Goal: Task Accomplishment & Management: Manage account settings

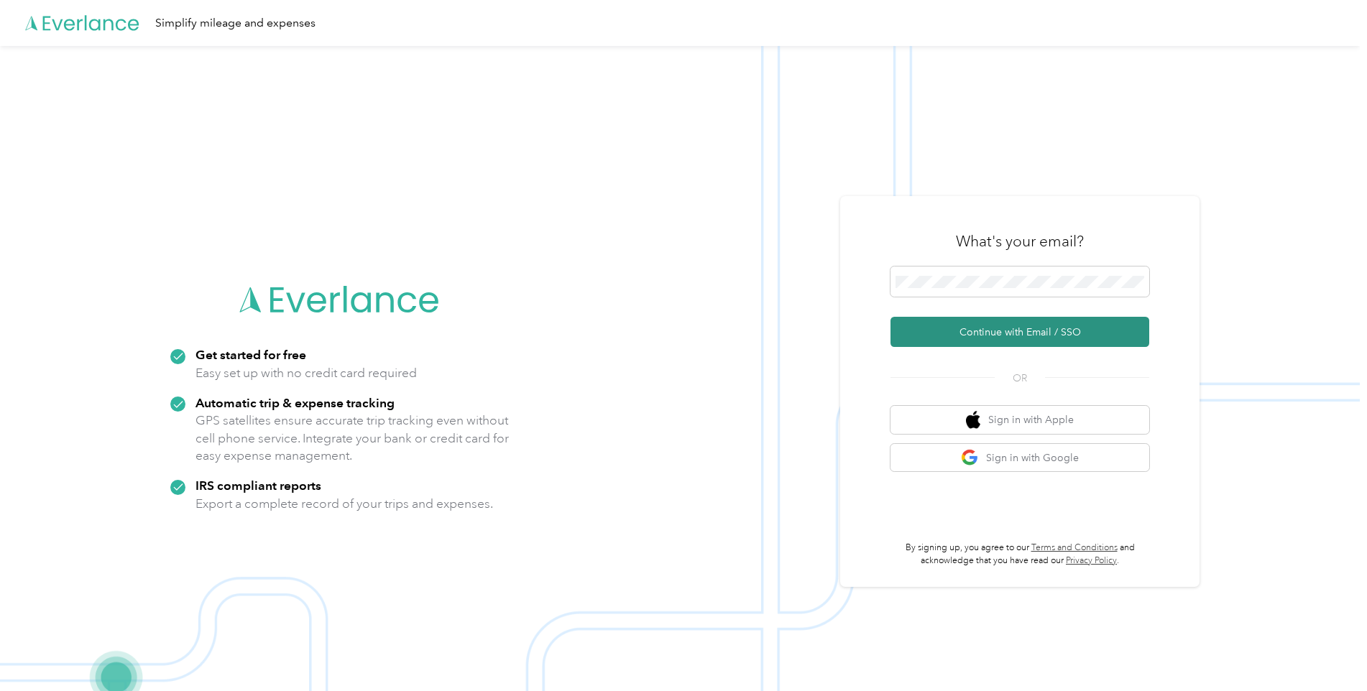
click at [986, 330] on button "Continue with Email / SSO" at bounding box center [1019, 332] width 259 height 30
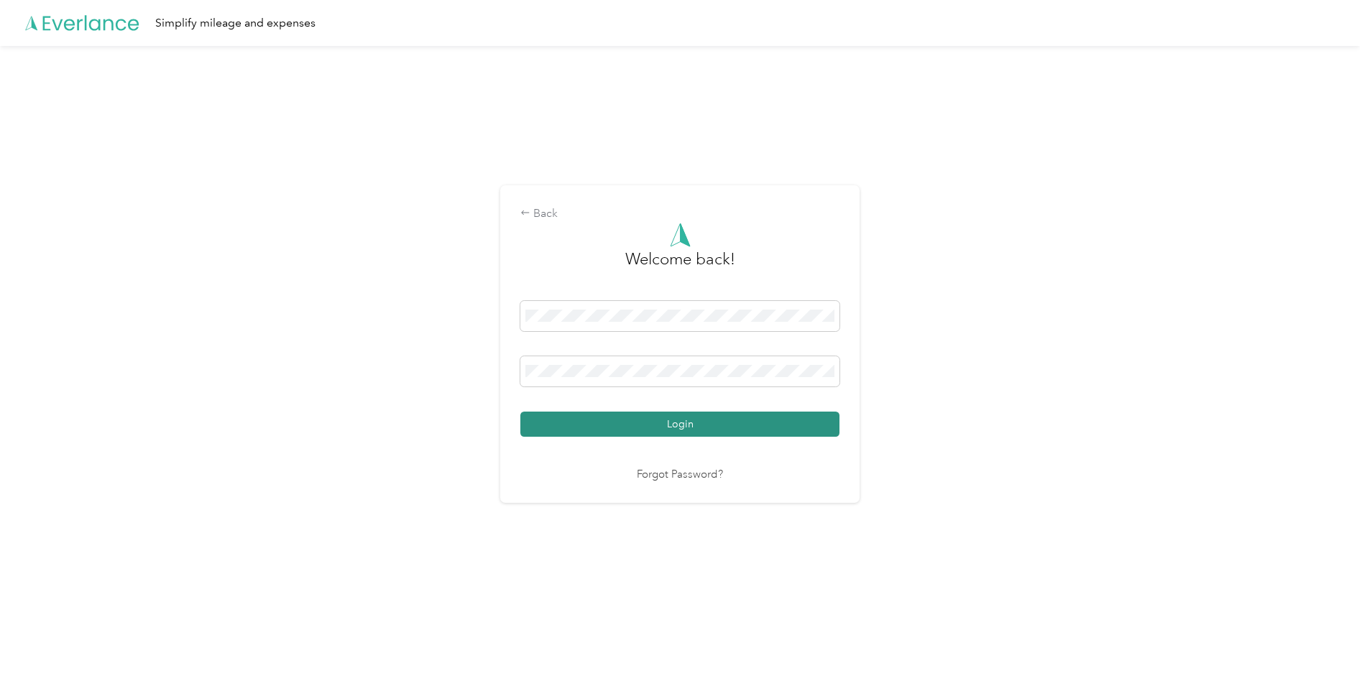
click at [658, 425] on button "Login" at bounding box center [679, 424] width 319 height 25
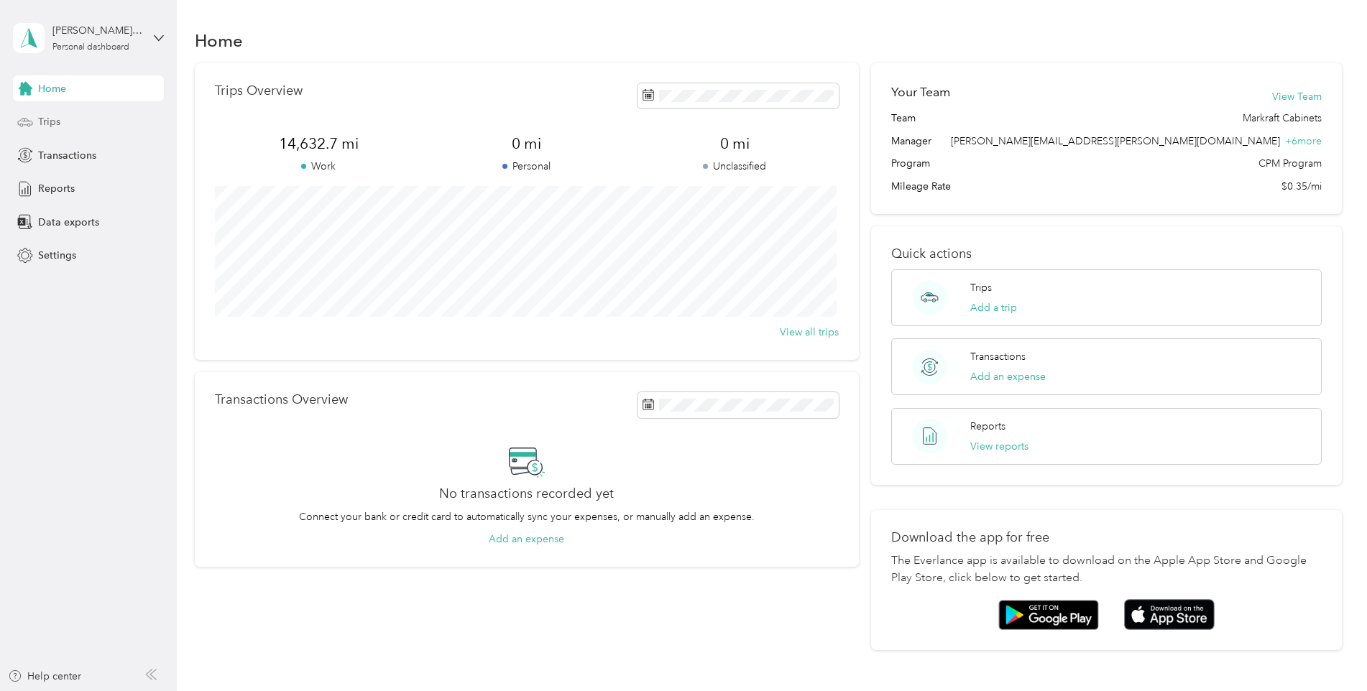
click at [62, 116] on div "Trips" at bounding box center [88, 122] width 151 height 26
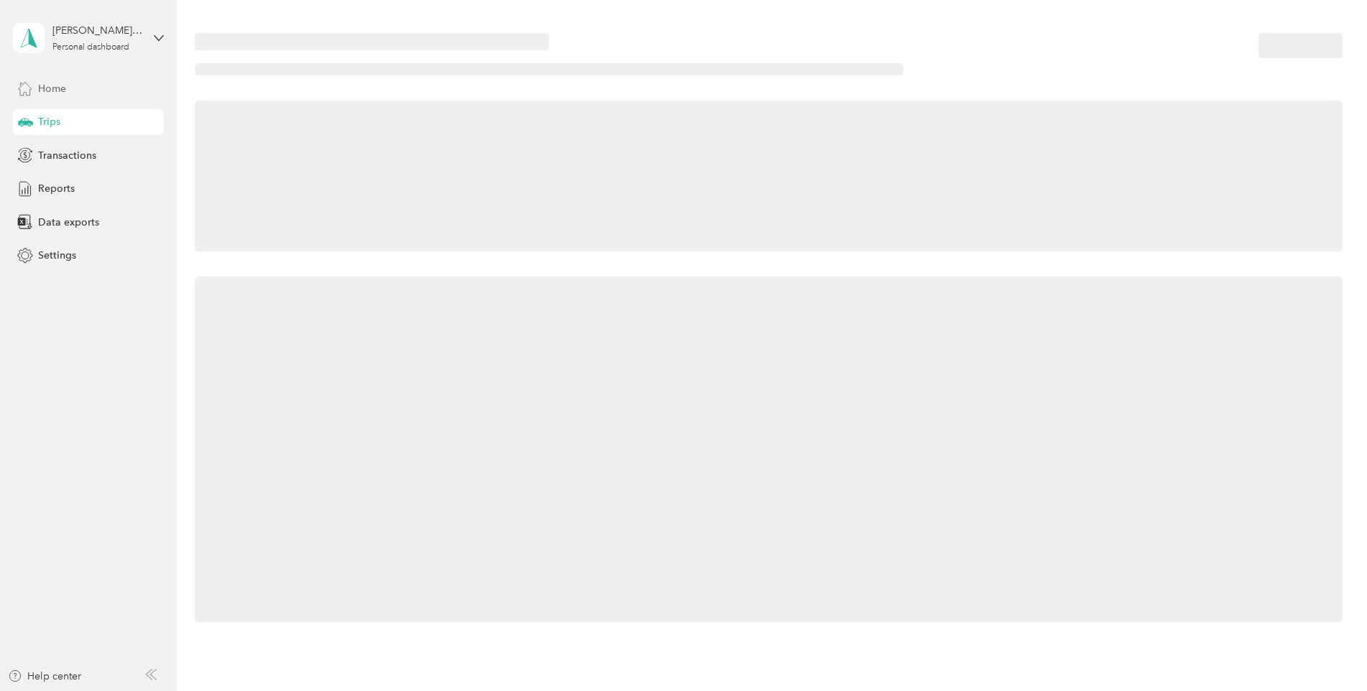
click at [73, 88] on div "Home" at bounding box center [88, 88] width 151 height 26
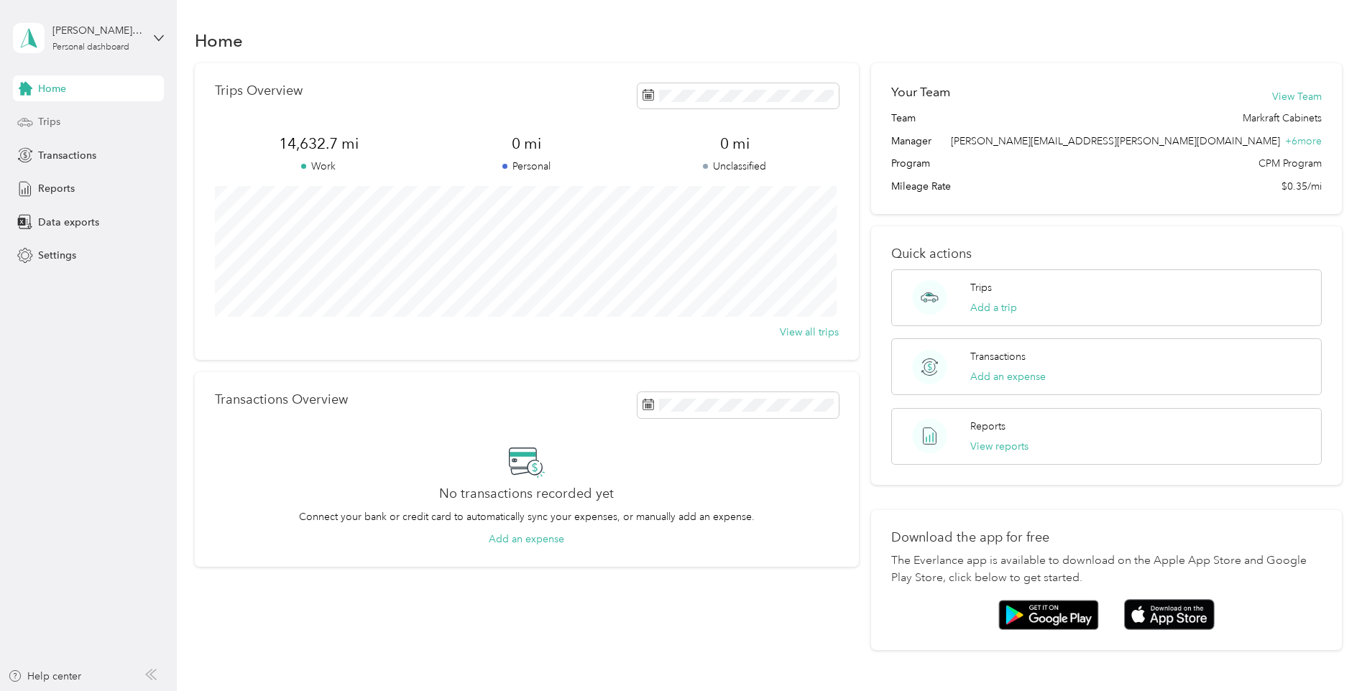
click at [73, 121] on div "Trips" at bounding box center [88, 122] width 151 height 26
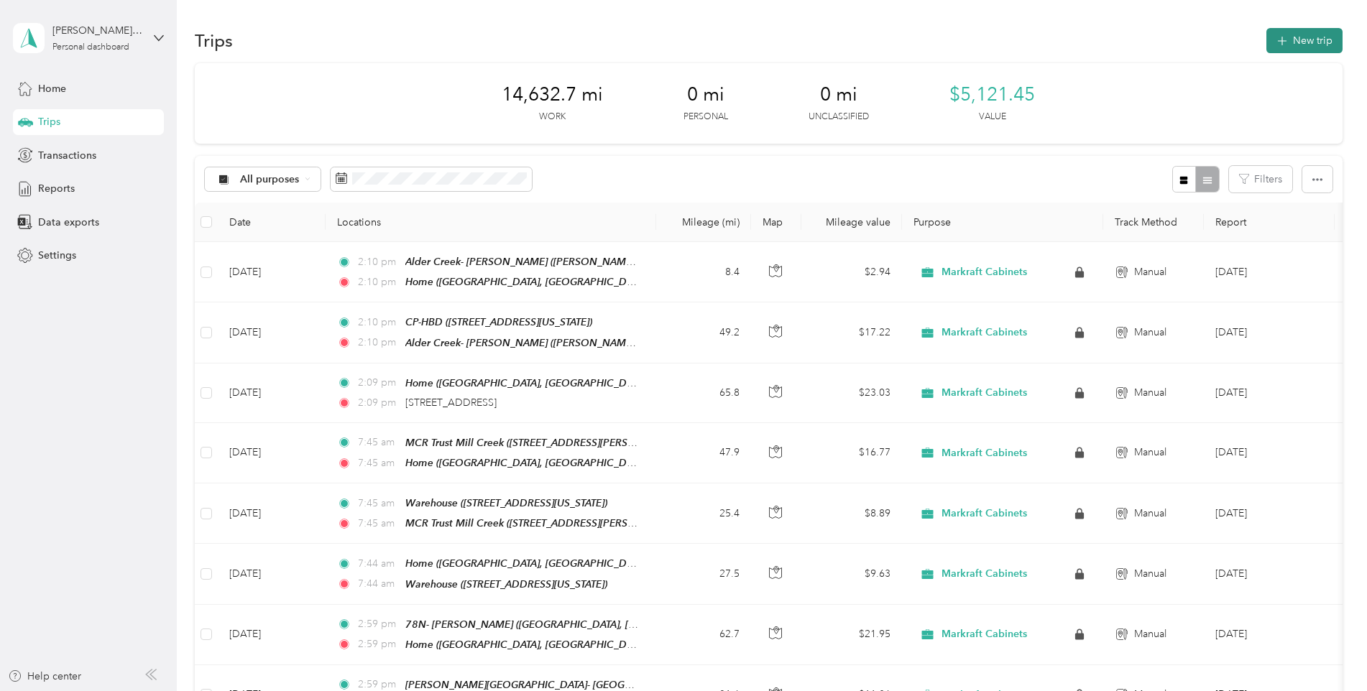
click at [1315, 34] on button "New trip" at bounding box center [1304, 40] width 76 height 25
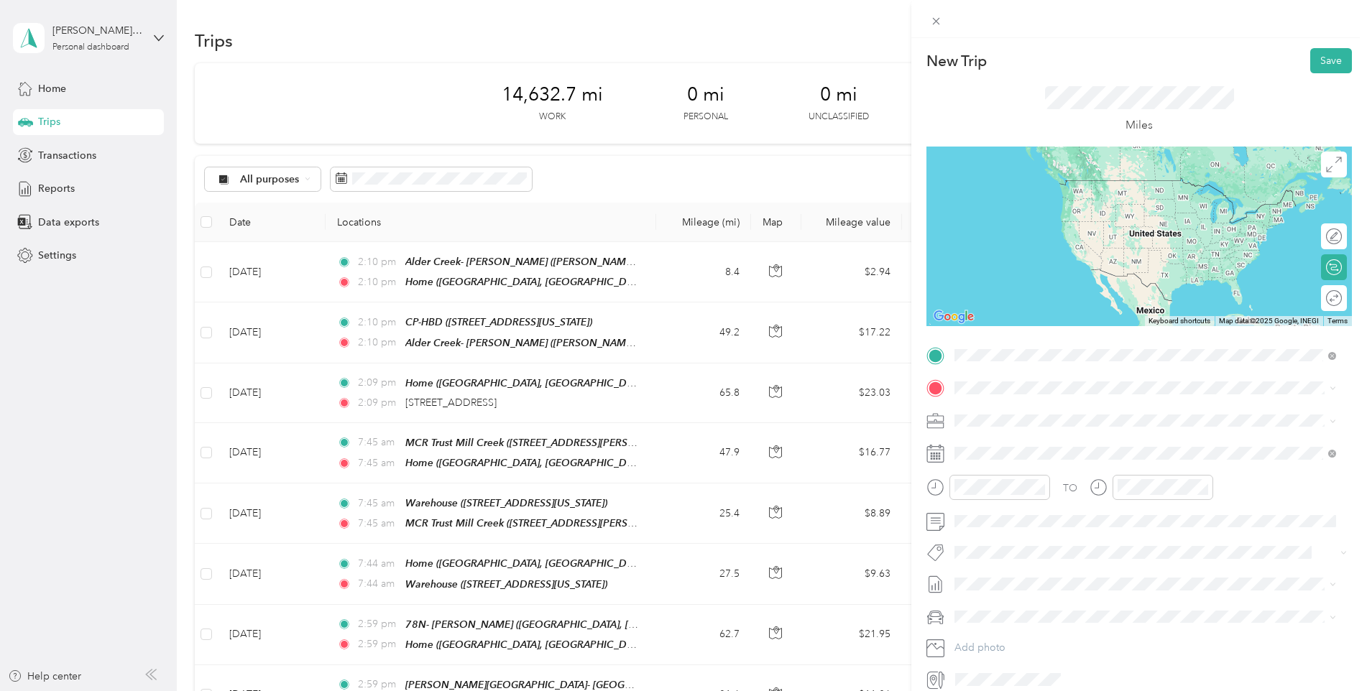
click at [1008, 512] on strong "Home" at bounding box center [996, 518] width 28 height 13
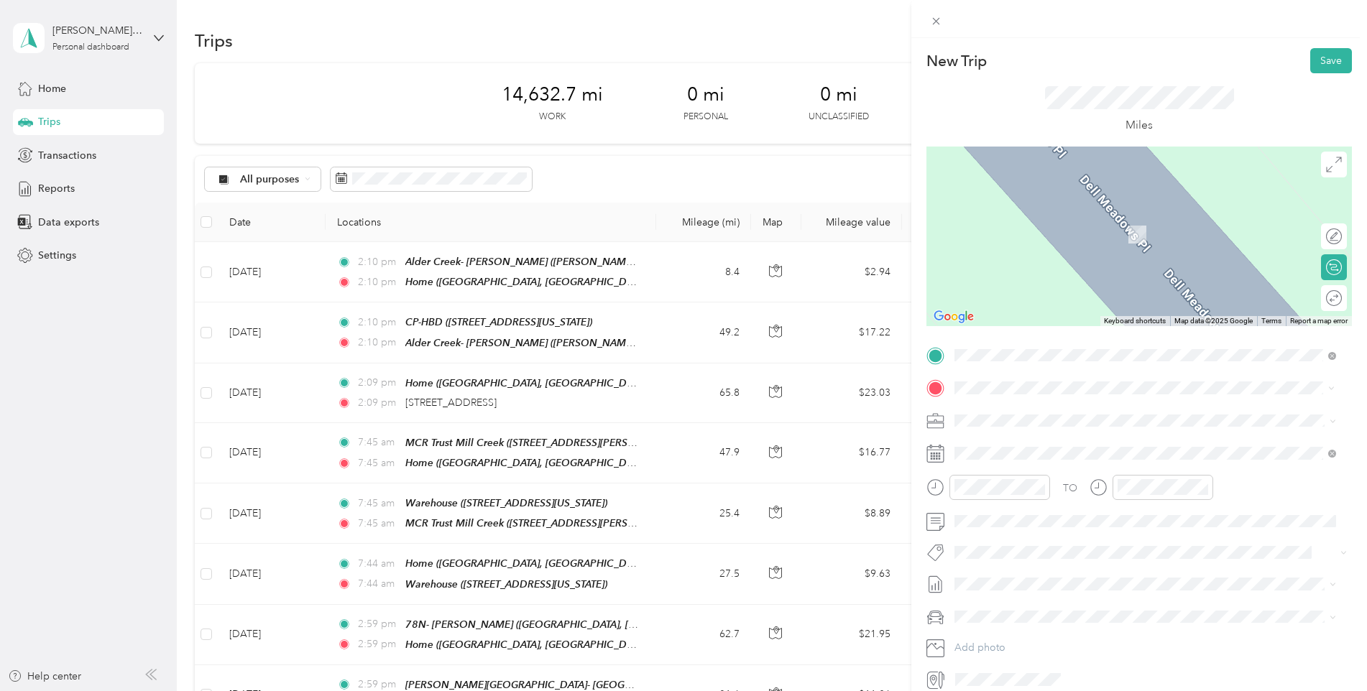
drag, startPoint x: 1011, startPoint y: 460, endPoint x: 1023, endPoint y: 461, distance: 11.5
click at [1014, 461] on span "[STREET_ADDRESS][US_STATE]" at bounding box center [1054, 461] width 144 height 12
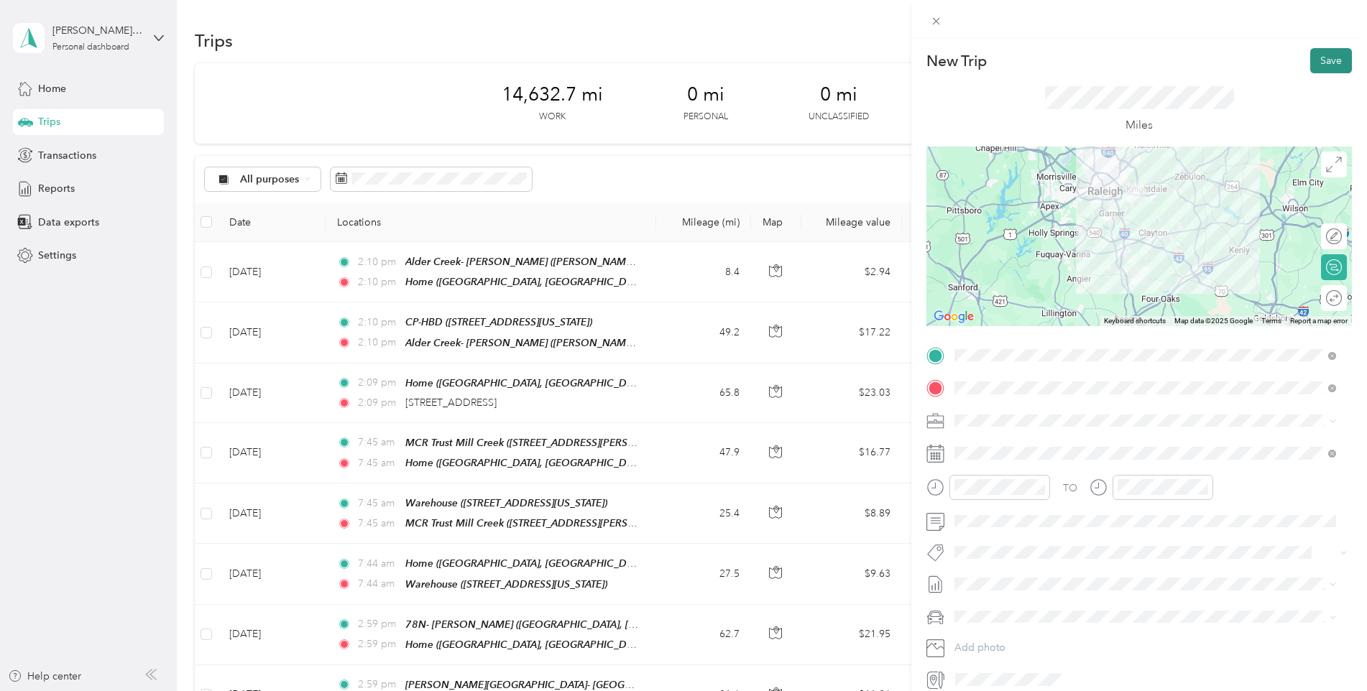
click at [1327, 65] on button "Save" at bounding box center [1331, 60] width 42 height 25
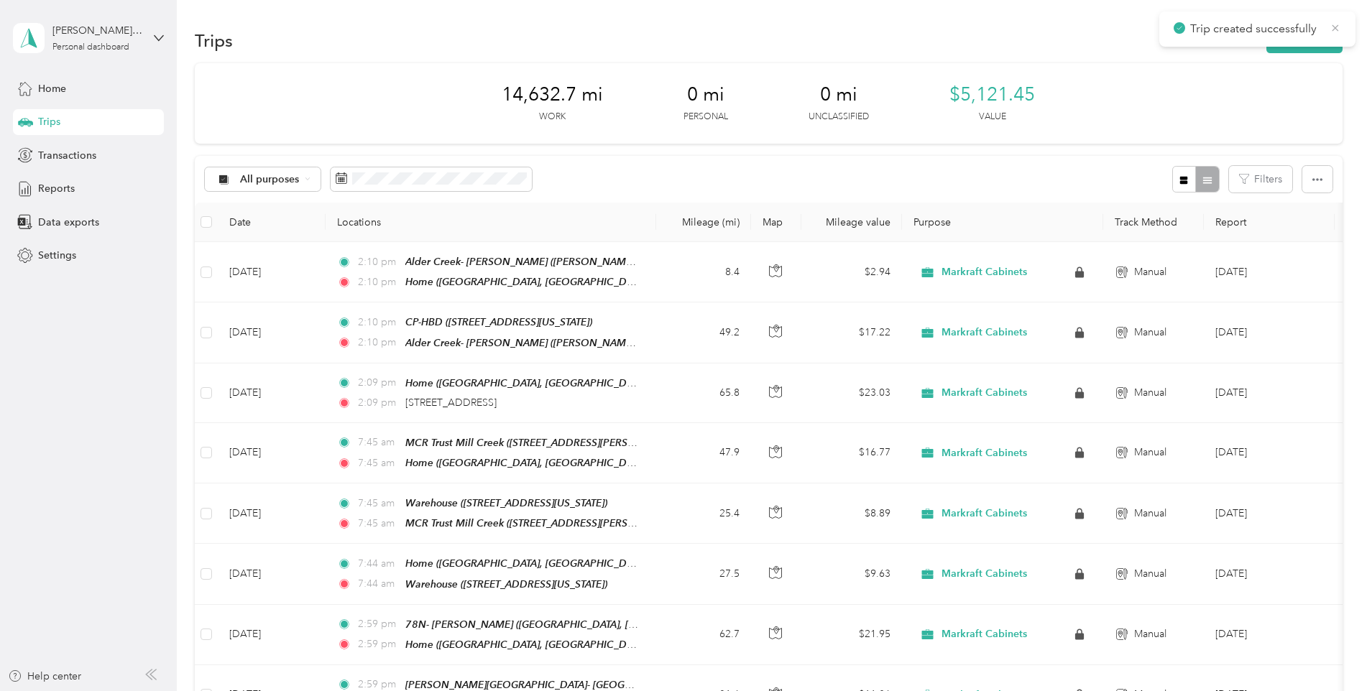
click at [1336, 27] on icon at bounding box center [1335, 27] width 6 height 6
click at [1320, 34] on button "New trip" at bounding box center [1304, 40] width 76 height 25
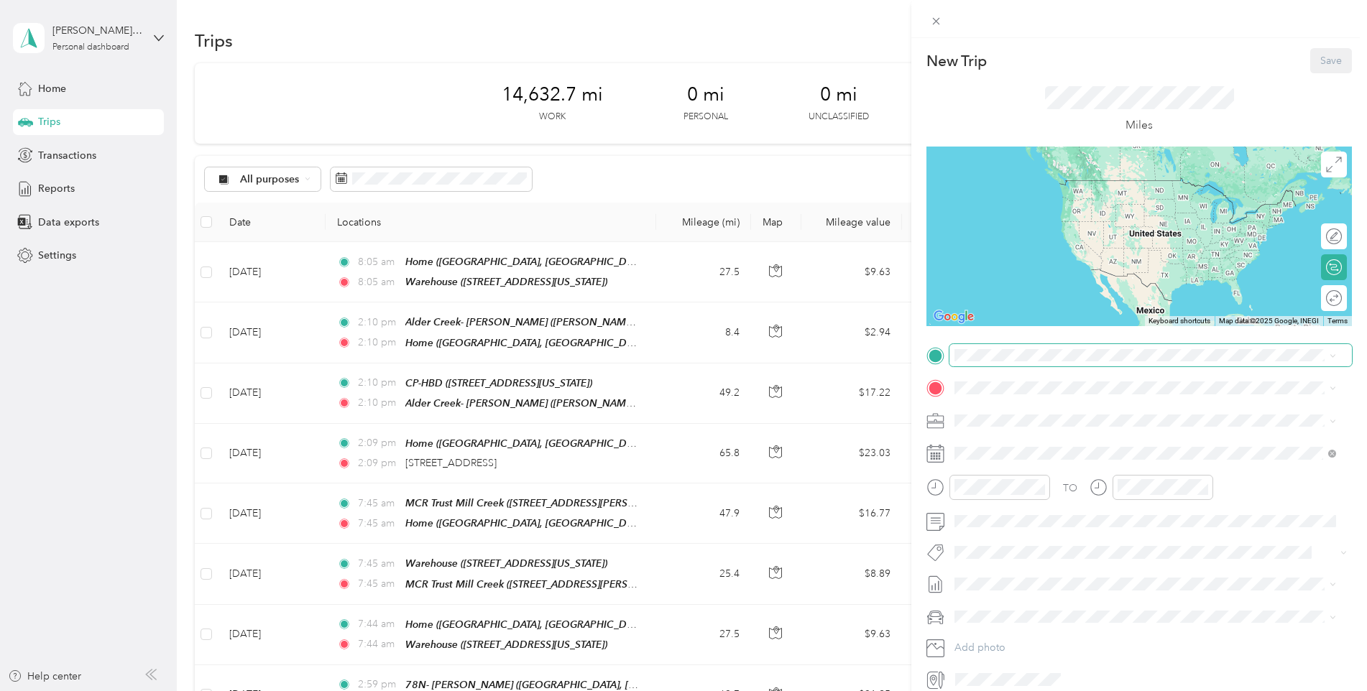
click at [1003, 347] on span at bounding box center [1150, 355] width 402 height 23
click at [1006, 416] on div "Warehouse [STREET_ADDRESS][US_STATE]" at bounding box center [1054, 421] width 144 height 30
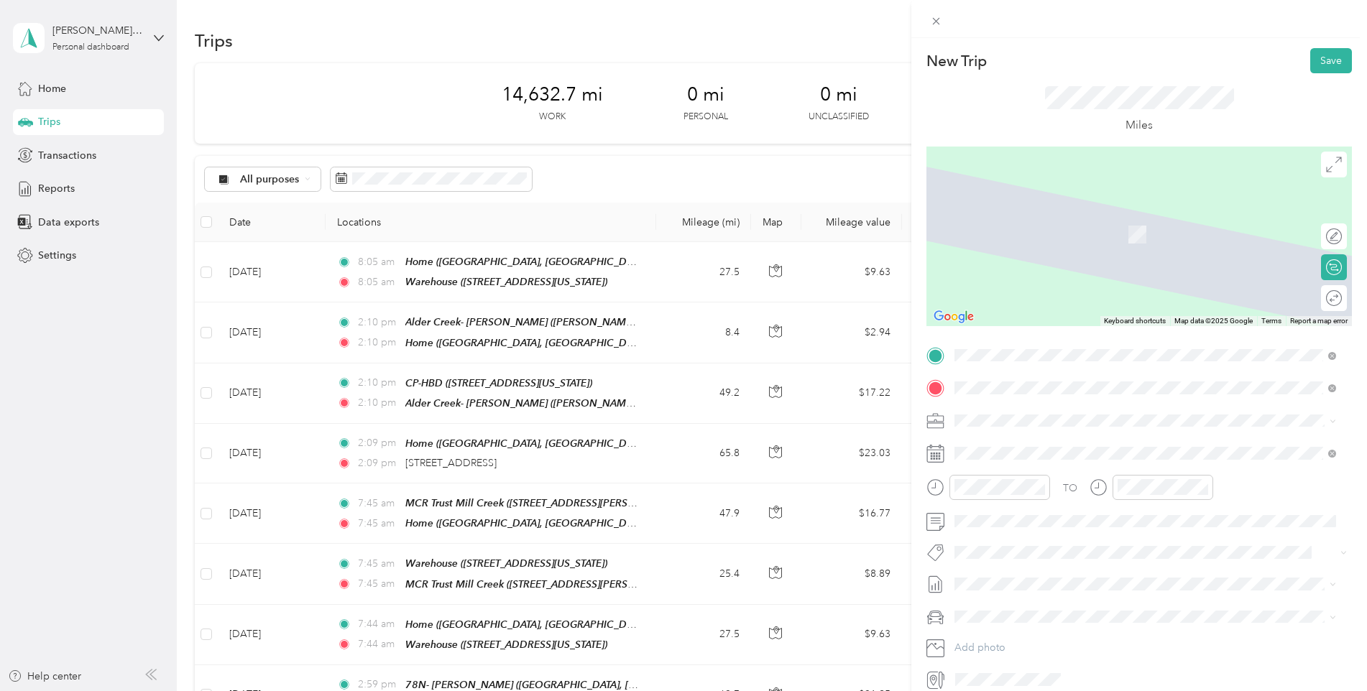
click at [1005, 457] on span "[STREET_ADDRESS][PERSON_NAME][PERSON_NAME][US_STATE]" at bounding box center [1133, 461] width 303 height 12
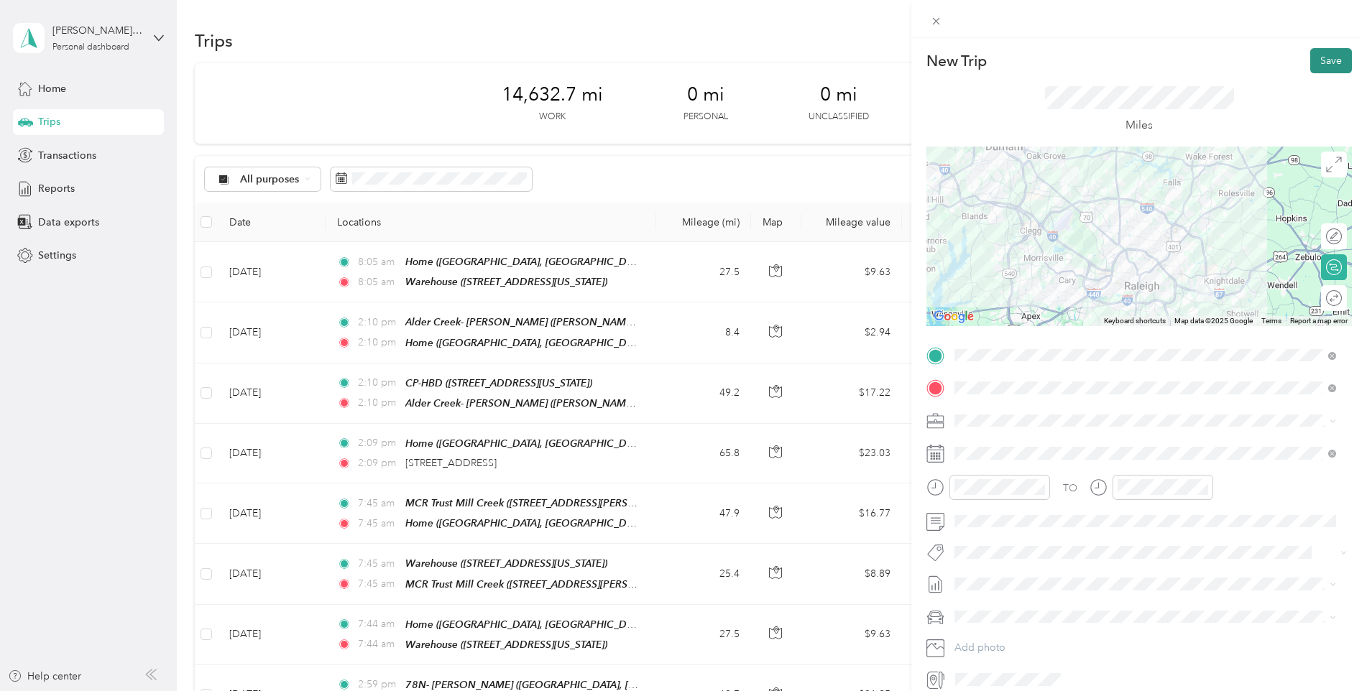
click at [1322, 52] on button "Save" at bounding box center [1331, 60] width 42 height 25
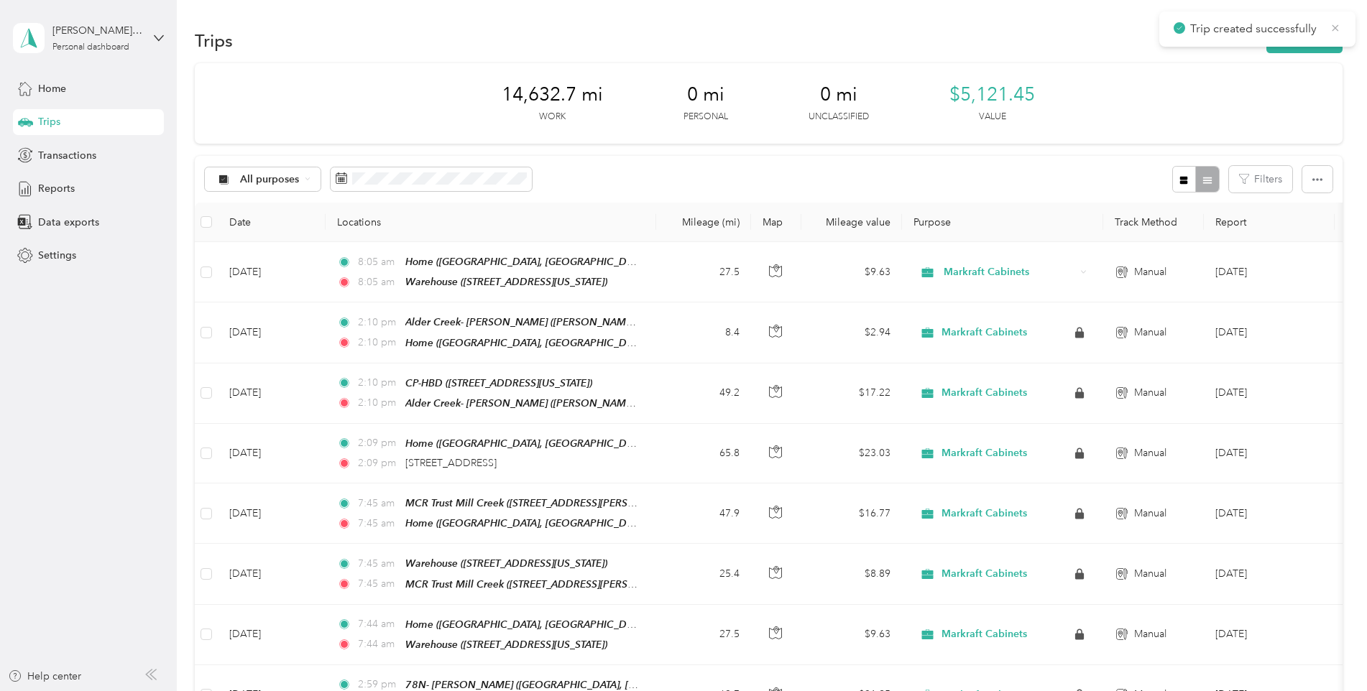
click at [1331, 28] on icon at bounding box center [1335, 28] width 11 height 13
click at [1317, 39] on button "New trip" at bounding box center [1304, 40] width 76 height 25
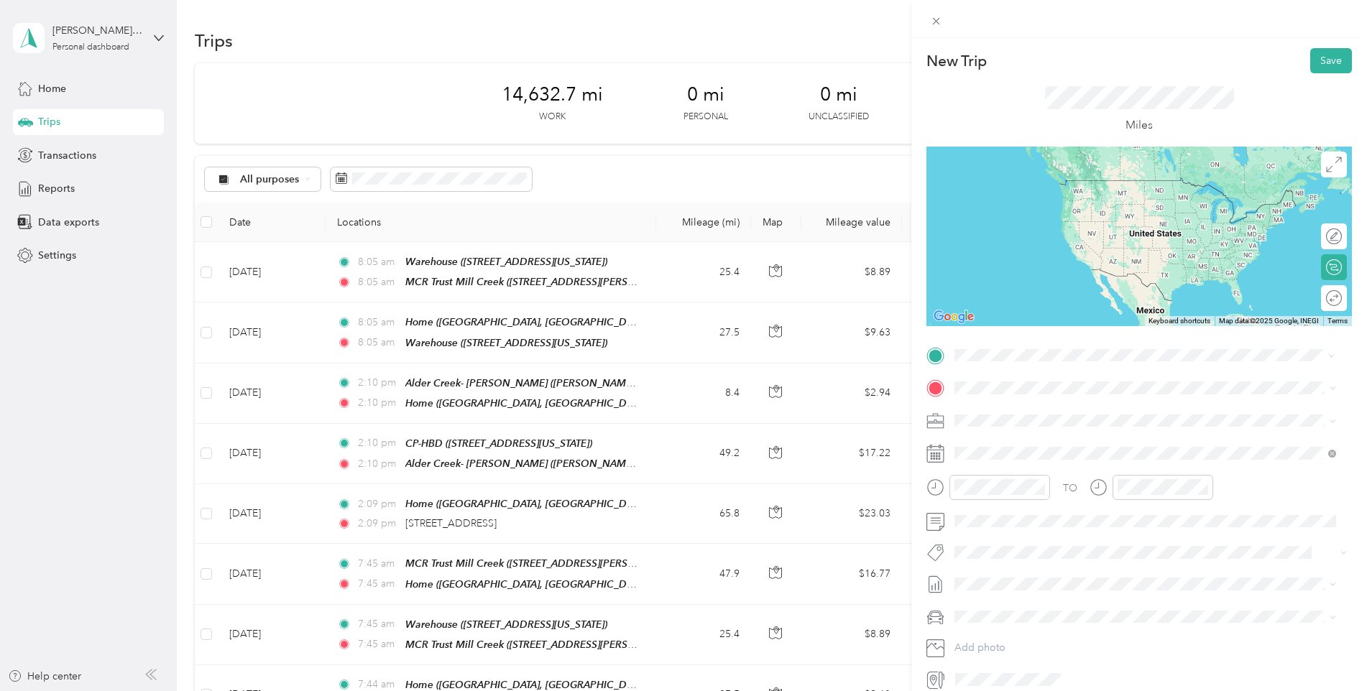
click at [1017, 416] on div "MCR Trust Mill Creek [STREET_ADDRESS][PERSON_NAME][PERSON_NAME][US_STATE]" at bounding box center [1133, 420] width 303 height 30
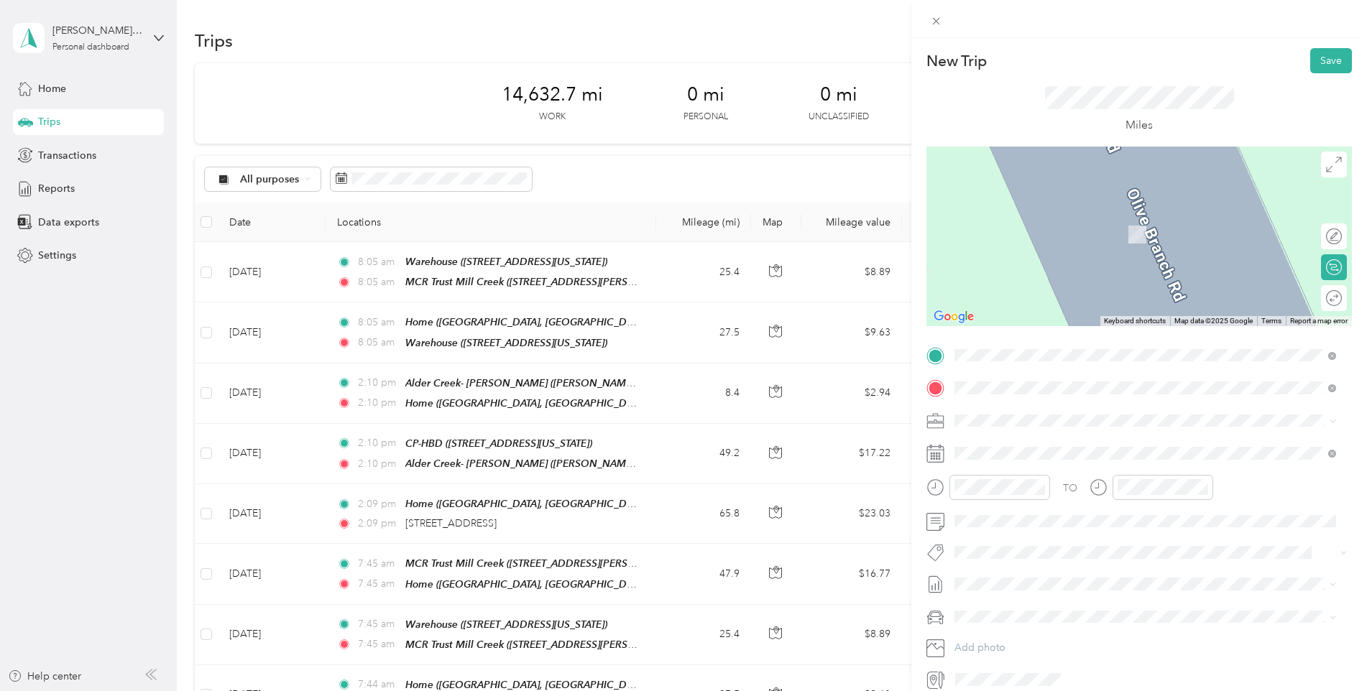
click at [1014, 561] on span "[GEOGRAPHIC_DATA], [US_STATE], [GEOGRAPHIC_DATA]" at bounding box center [1117, 567] width 271 height 12
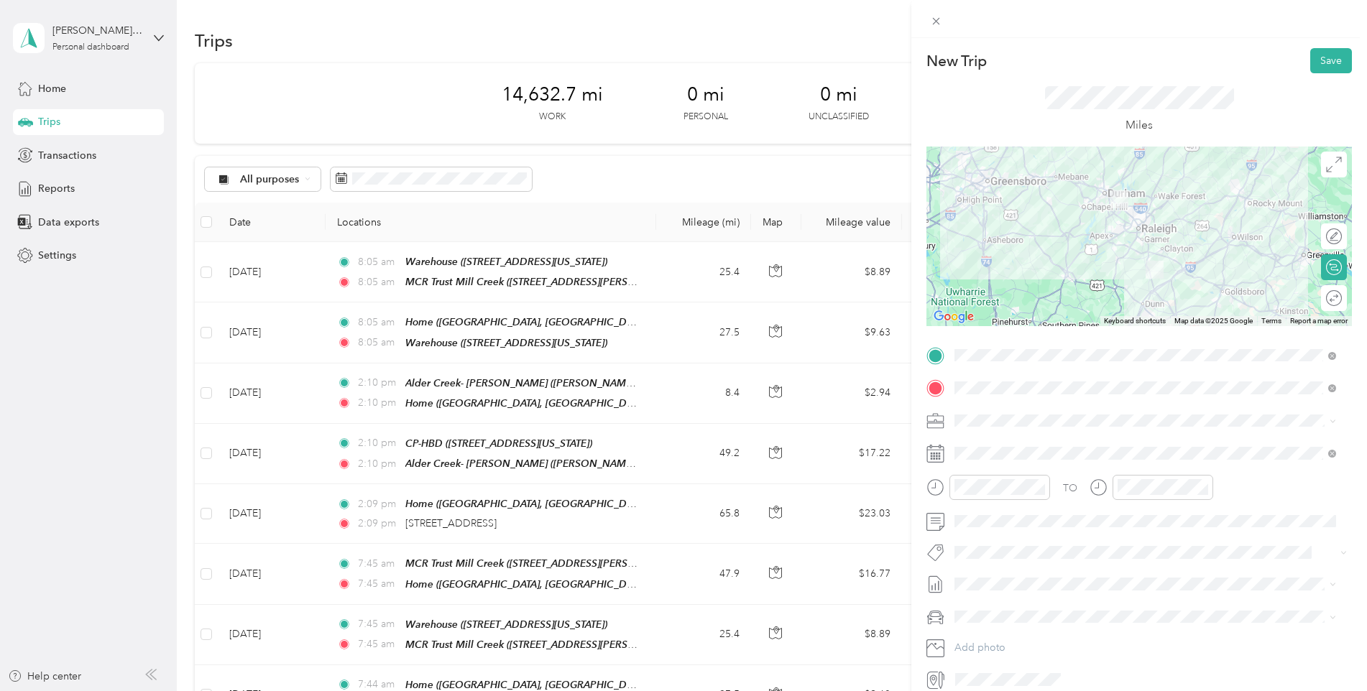
click at [1348, 62] on form "New Trip Save This trip cannot be edited because it is either under review, app…" at bounding box center [1139, 369] width 456 height 643
click at [1327, 61] on button "Save" at bounding box center [1331, 60] width 42 height 25
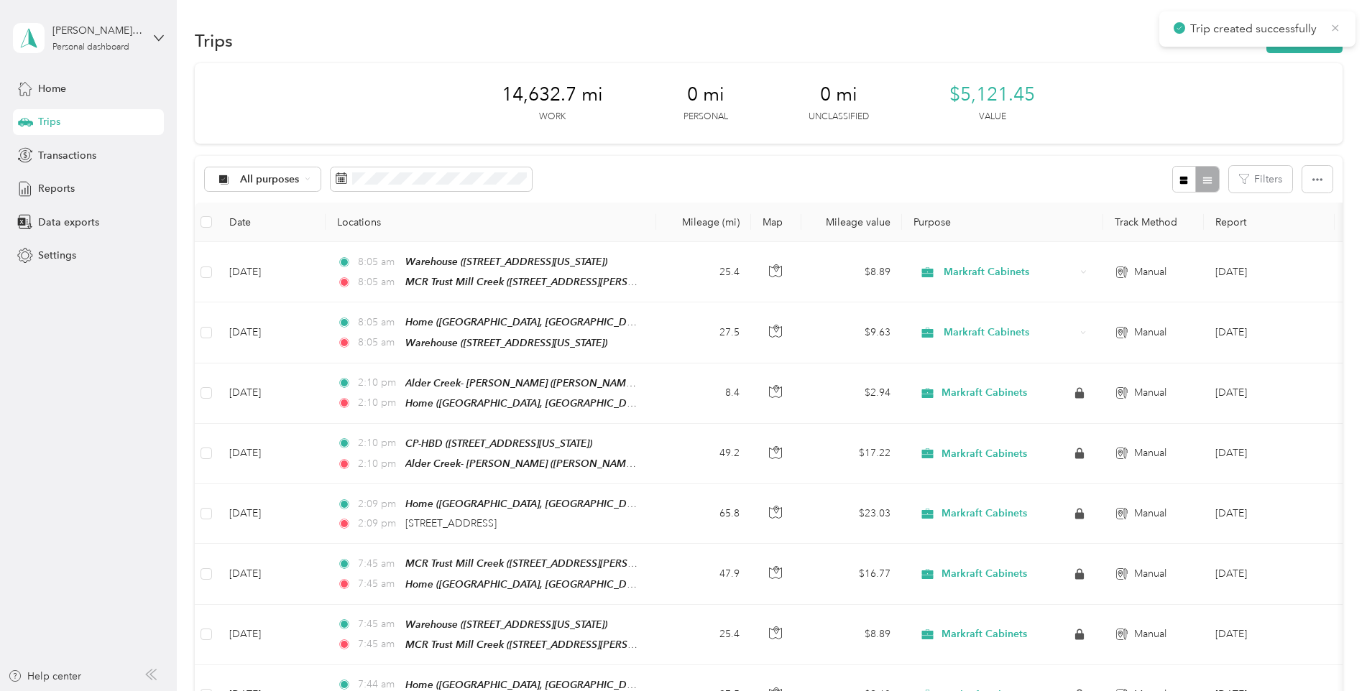
click at [1335, 27] on icon at bounding box center [1335, 27] width 6 height 6
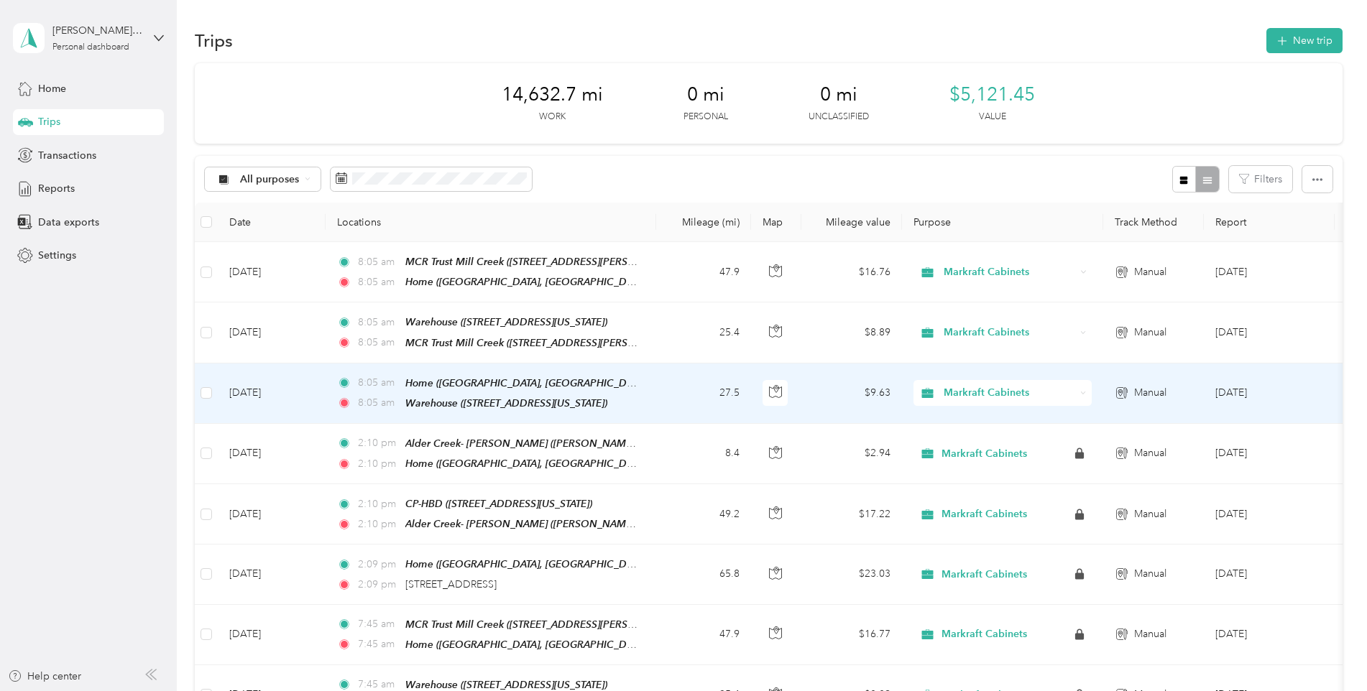
click at [669, 390] on td "27.5" at bounding box center [703, 394] width 95 height 60
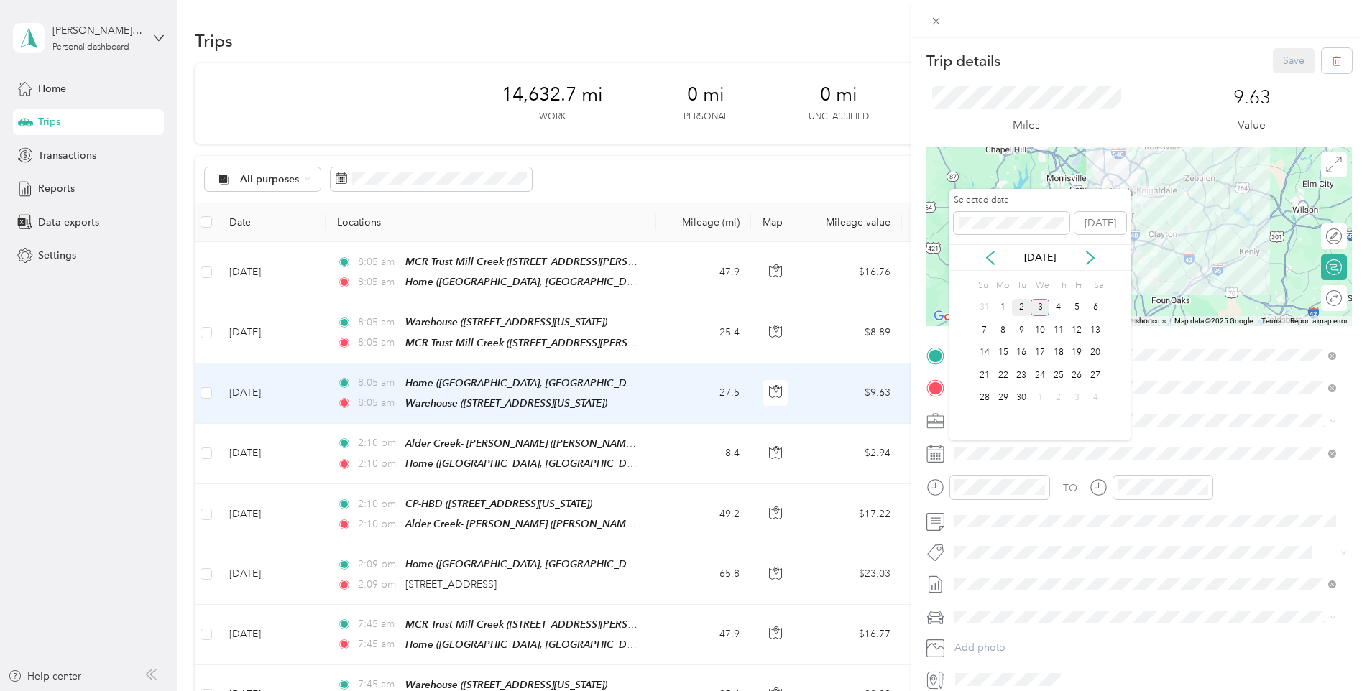
click at [1025, 307] on div "2" at bounding box center [1021, 308] width 19 height 18
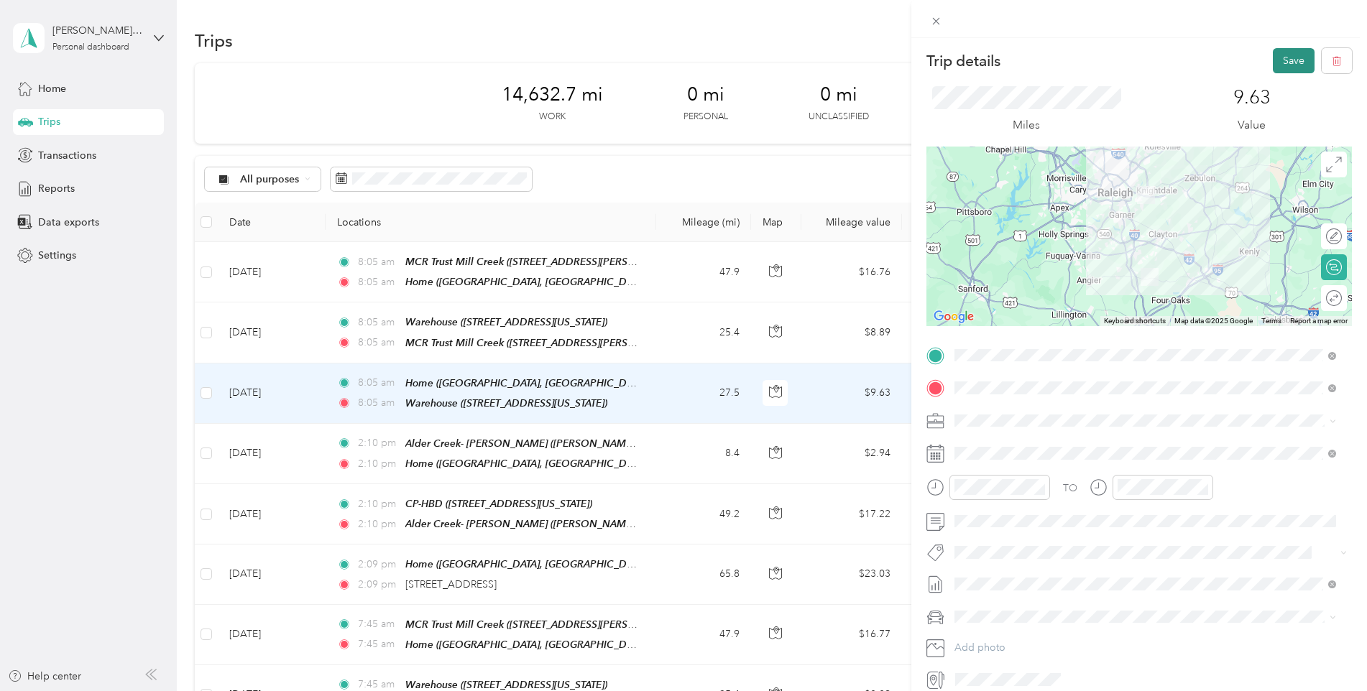
click at [1275, 61] on button "Save" at bounding box center [1294, 60] width 42 height 25
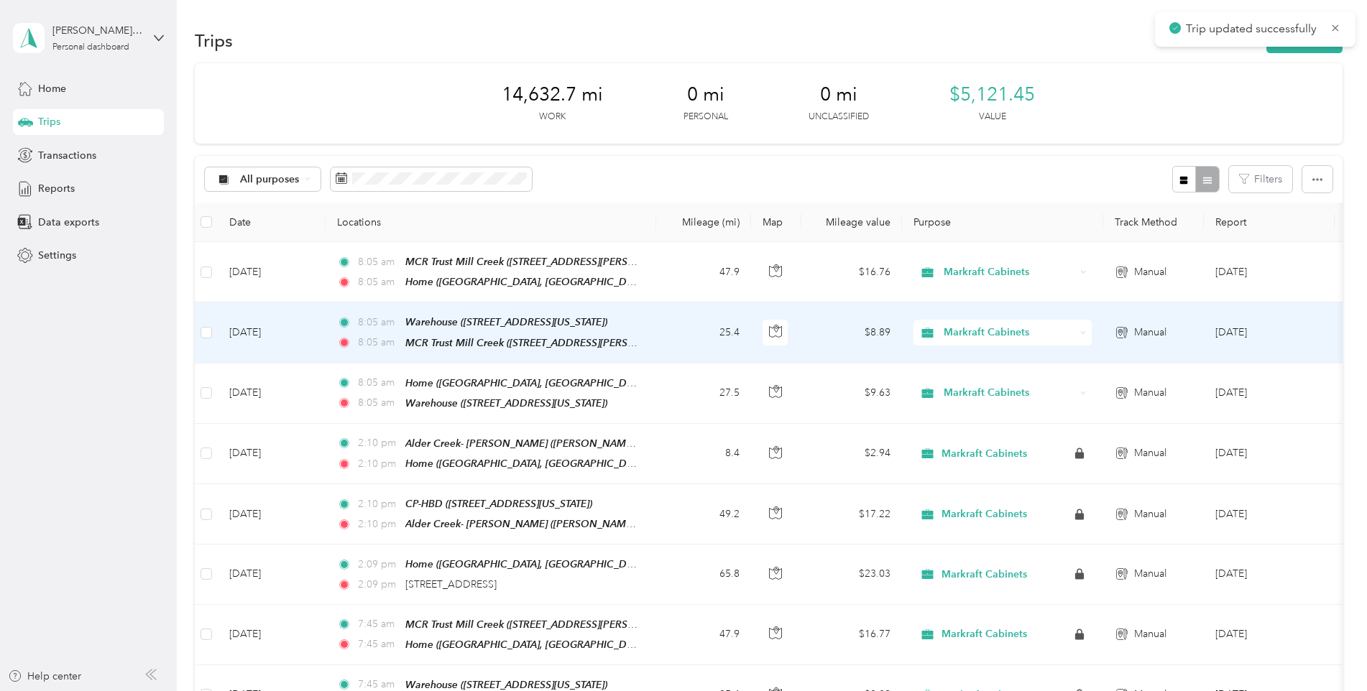
click at [663, 326] on td "25.4" at bounding box center [703, 333] width 95 height 60
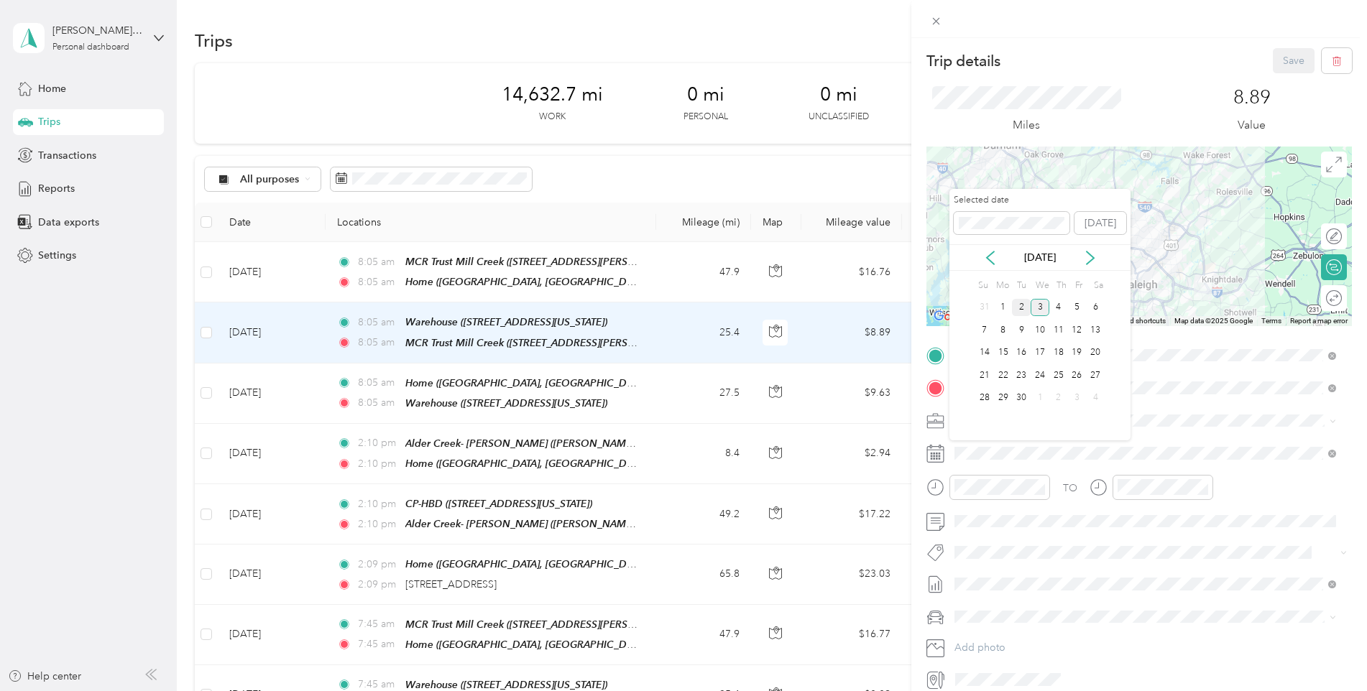
click at [1024, 305] on div "2" at bounding box center [1021, 308] width 19 height 18
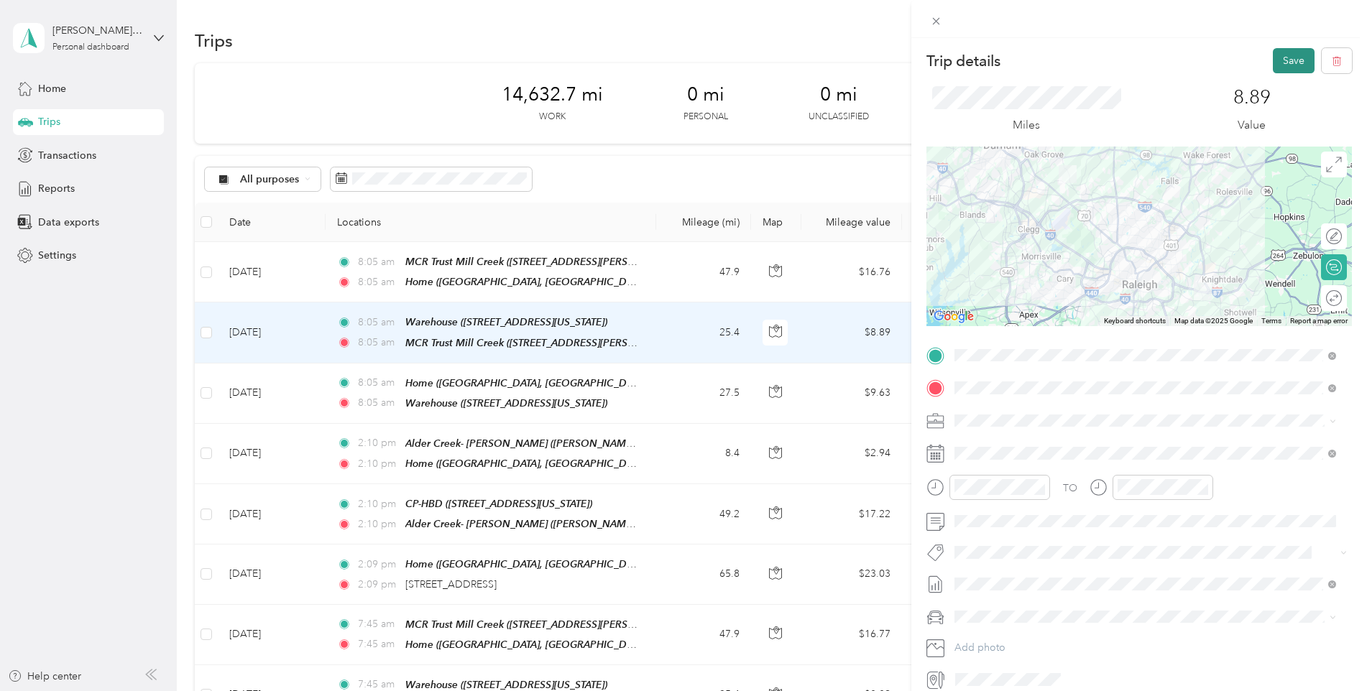
click at [1281, 59] on button "Save" at bounding box center [1294, 60] width 42 height 25
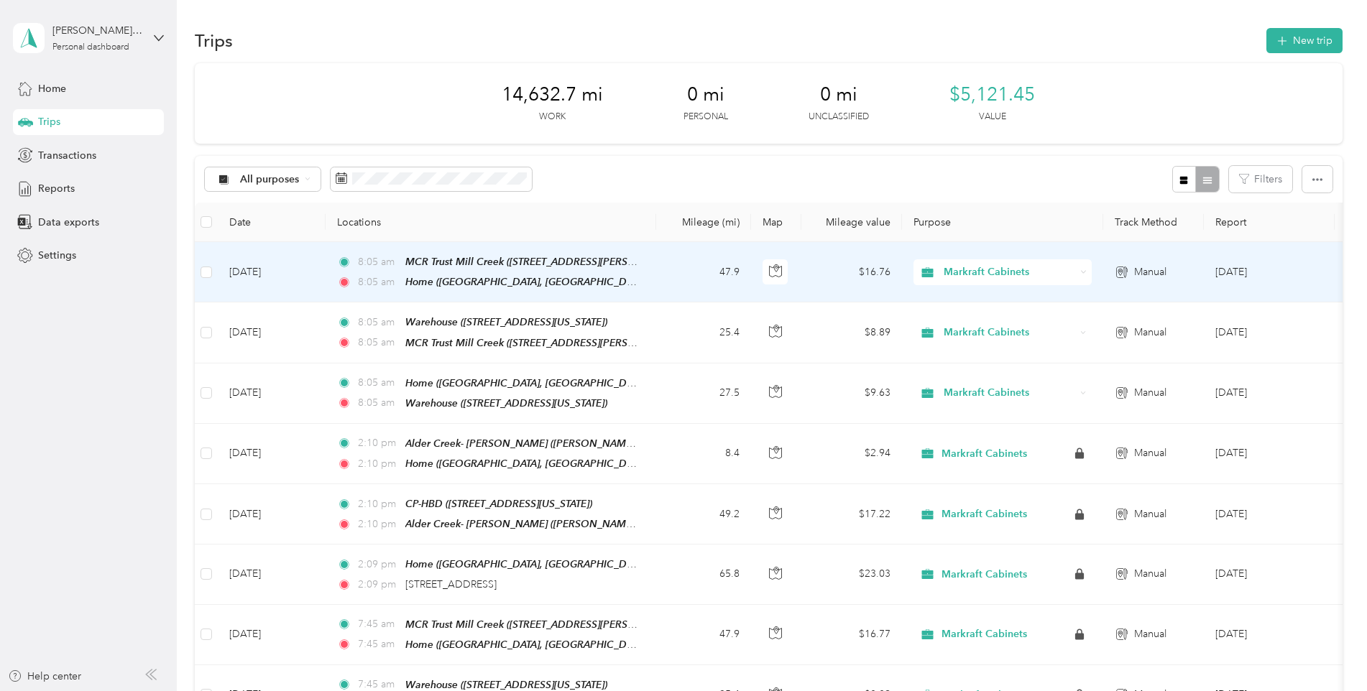
click at [649, 272] on td "8:05 am MCR Trust Mill Creek ([STREET_ADDRESS][PERSON_NAME][PERSON_NAME][US_STA…" at bounding box center [491, 272] width 331 height 60
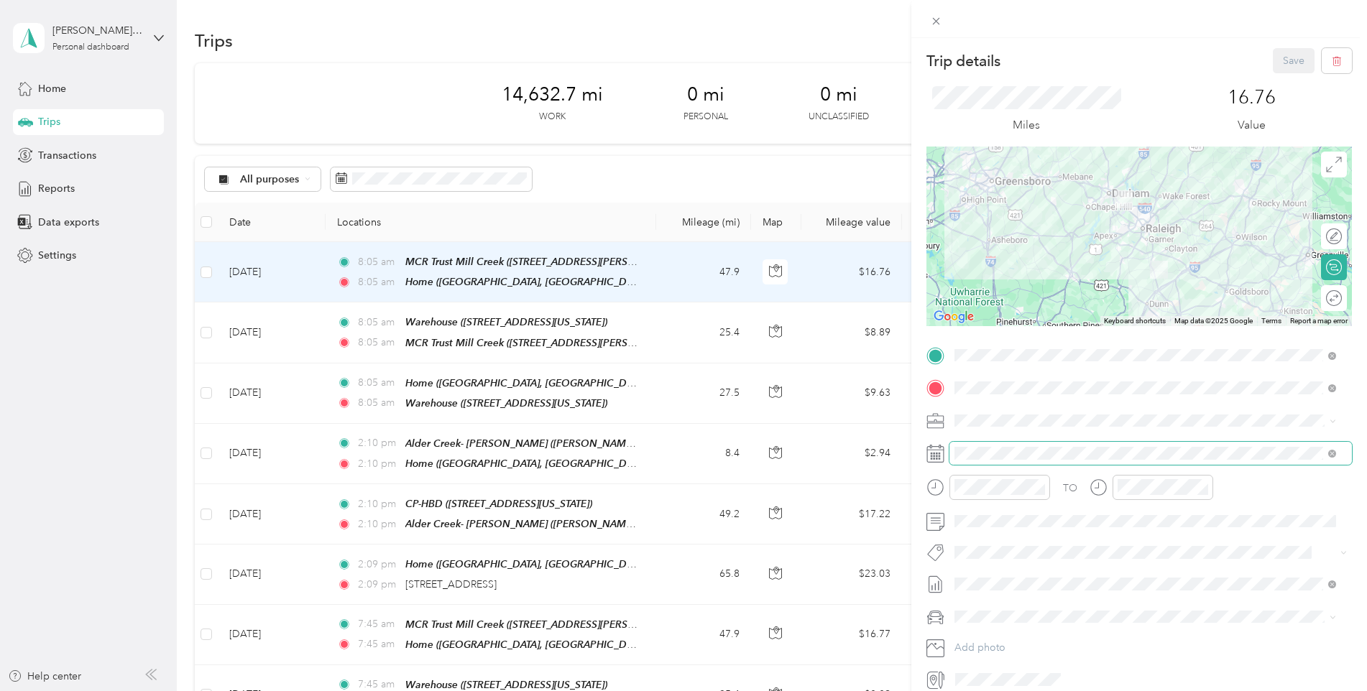
click at [1023, 443] on span at bounding box center [1150, 453] width 402 height 23
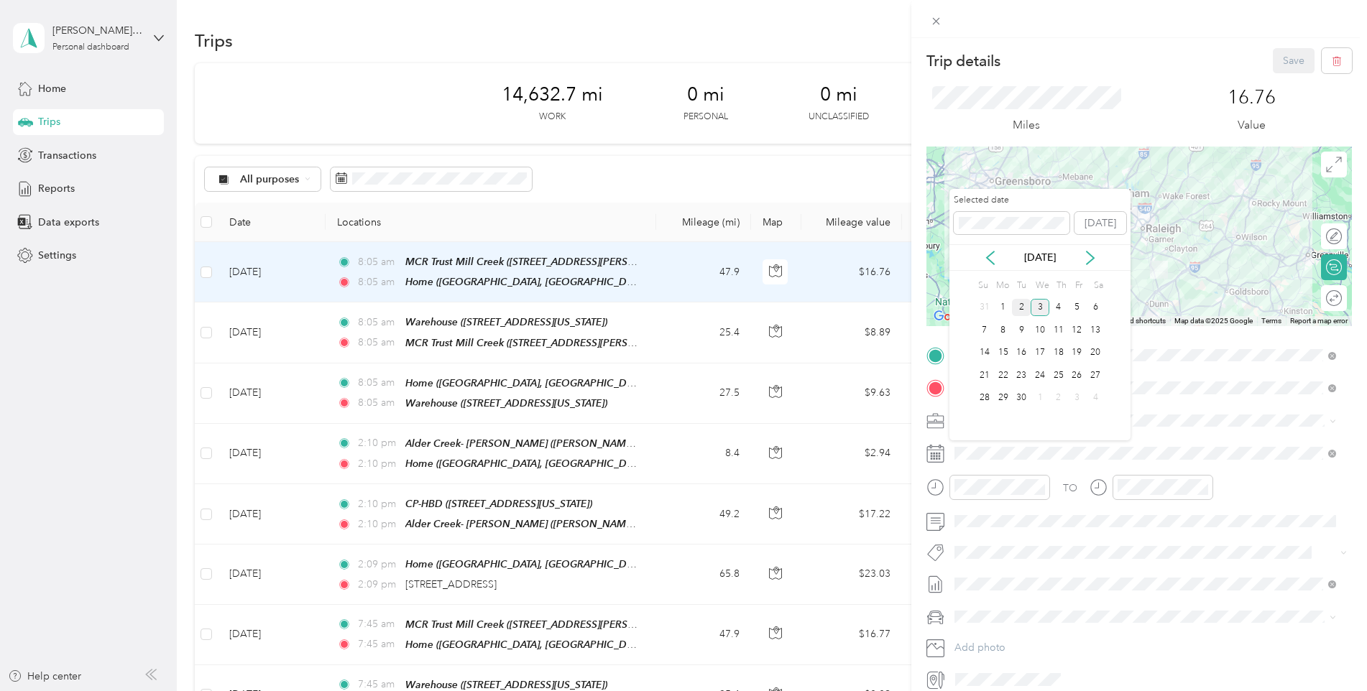
click at [1023, 299] on div "2" at bounding box center [1021, 308] width 19 height 18
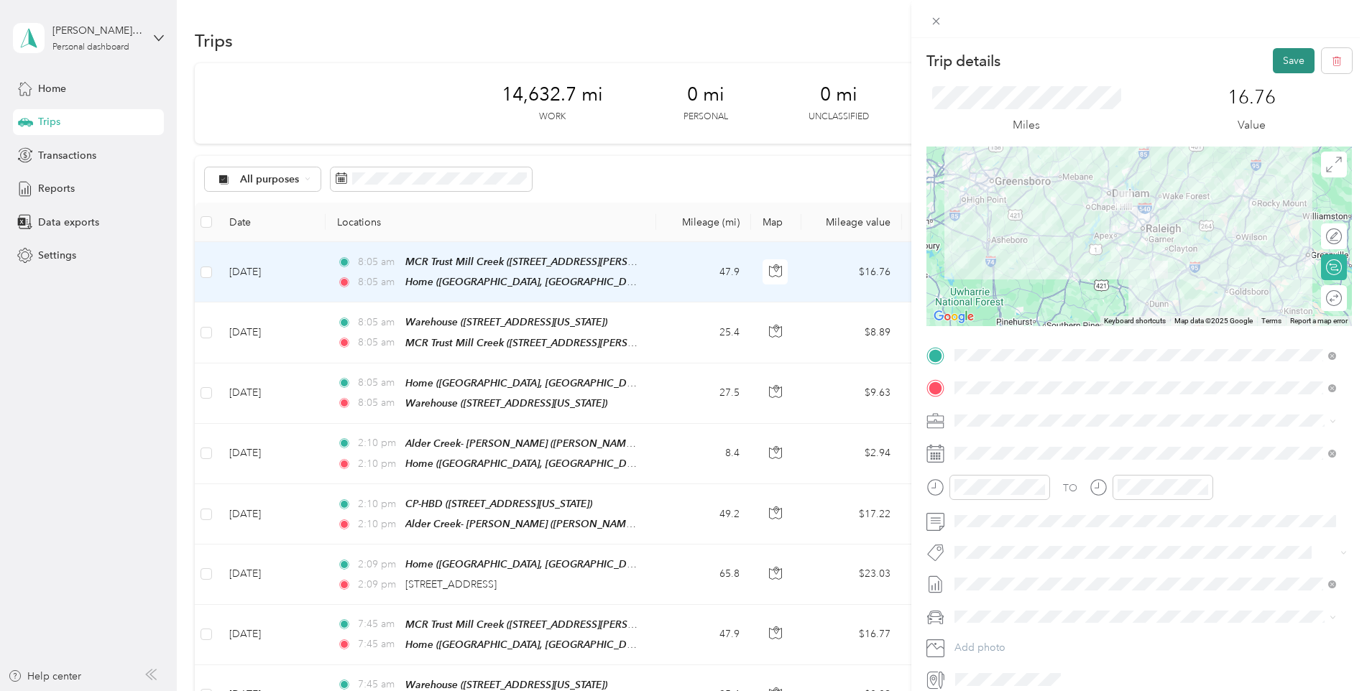
click at [1284, 55] on button "Save" at bounding box center [1294, 60] width 42 height 25
